Goal: Go to known website: Access a specific website the user already knows

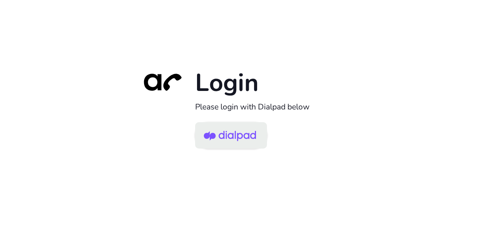
click at [225, 130] on img at bounding box center [230, 136] width 52 height 25
